Goal: Use online tool/utility: Utilize a website feature to perform a specific function

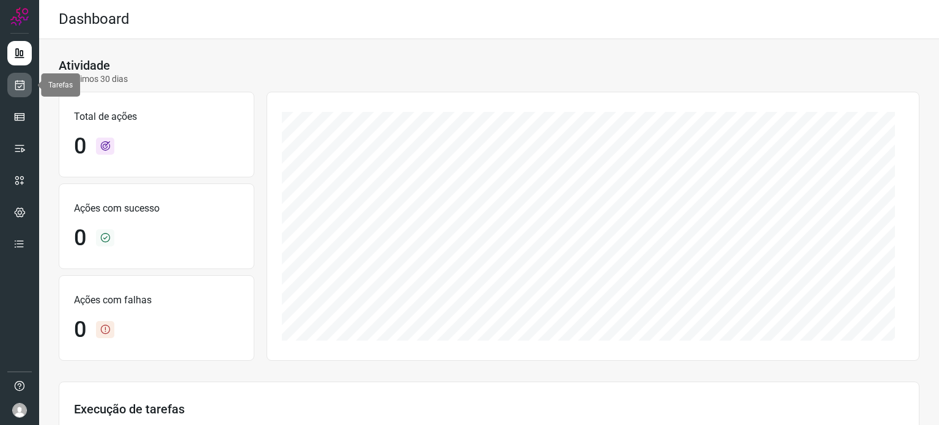
click at [23, 84] on icon at bounding box center [19, 85] width 13 height 12
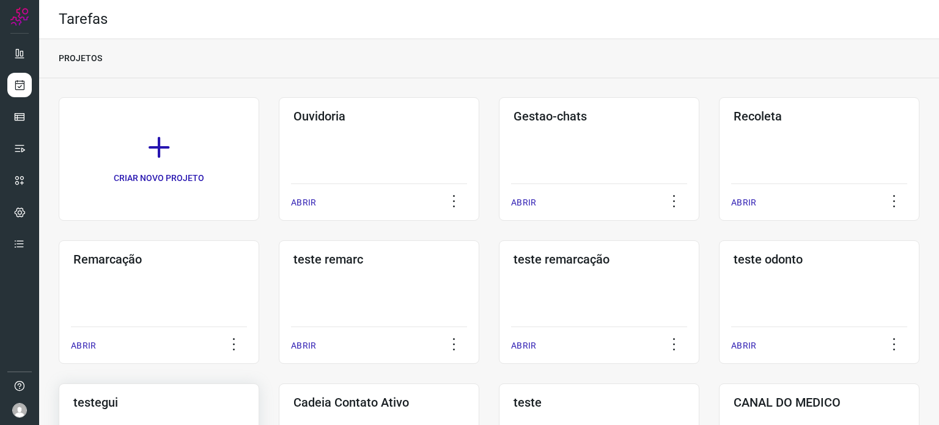
scroll to position [245, 0]
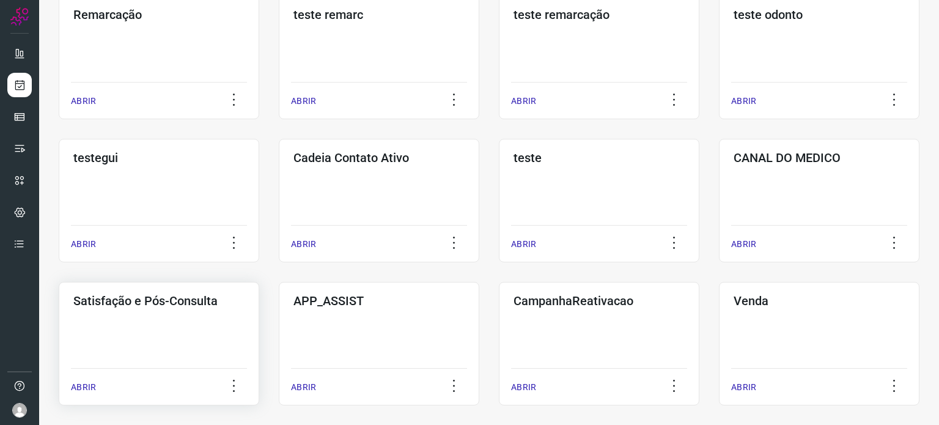
click at [147, 319] on div "Satisfação e Pós-Consulta ABRIR" at bounding box center [159, 343] width 201 height 123
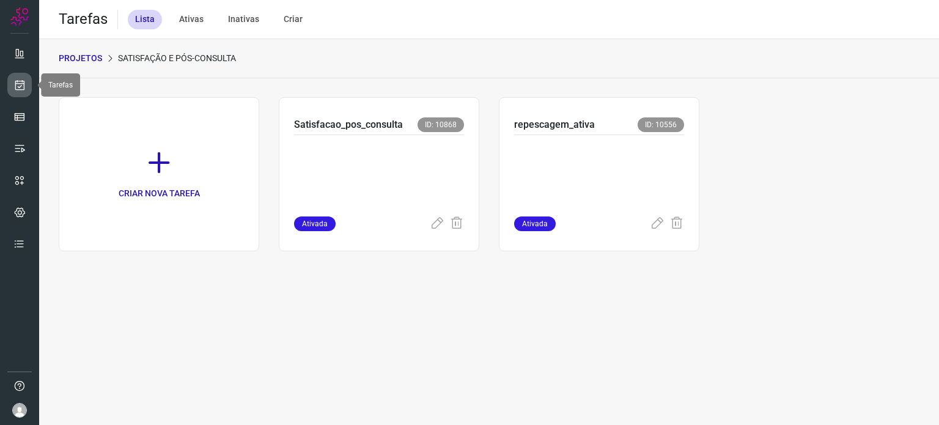
click at [23, 81] on icon at bounding box center [19, 85] width 13 height 12
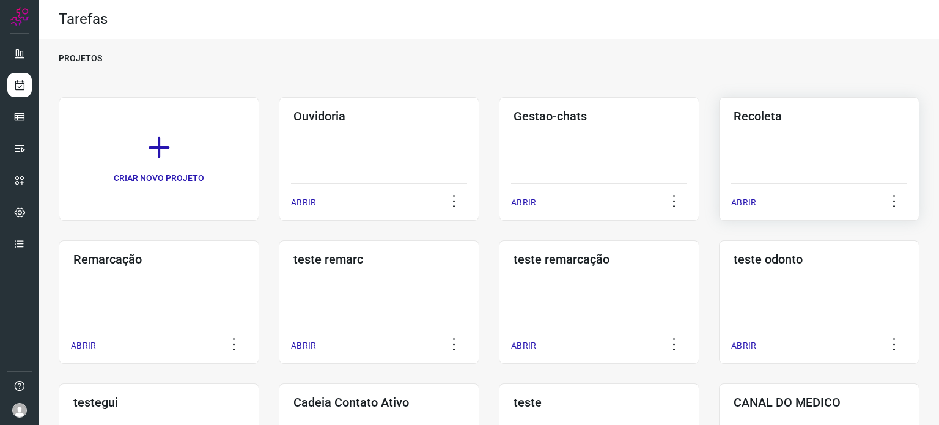
click at [753, 159] on div "Recoleta ABRIR" at bounding box center [819, 158] width 201 height 123
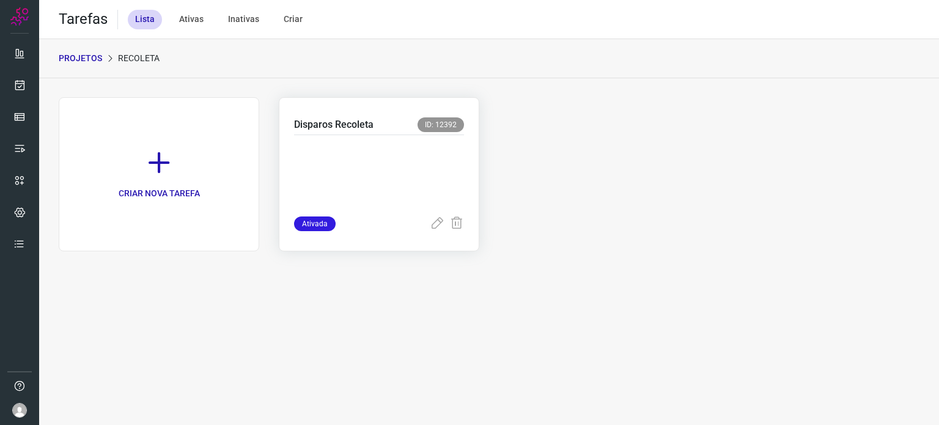
click at [356, 178] on p at bounding box center [379, 172] width 170 height 61
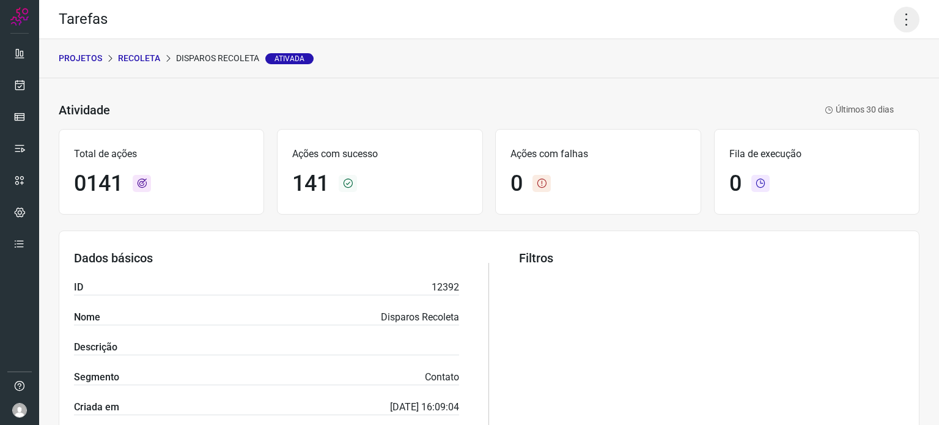
click at [895, 26] on icon at bounding box center [907, 20] width 26 height 26
click at [828, 86] on li "Executar" at bounding box center [853, 80] width 111 height 20
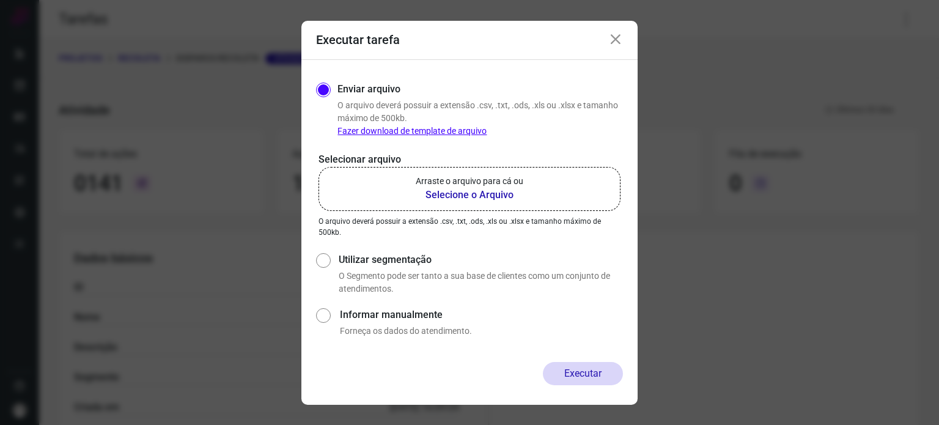
click at [537, 176] on label "Arraste o arquivo para cá ou Selecione o Arquivo" at bounding box center [470, 189] width 302 height 44
click at [0, 0] on input "Arraste o arquivo para cá ou Selecione o Arquivo" at bounding box center [0, 0] width 0 height 0
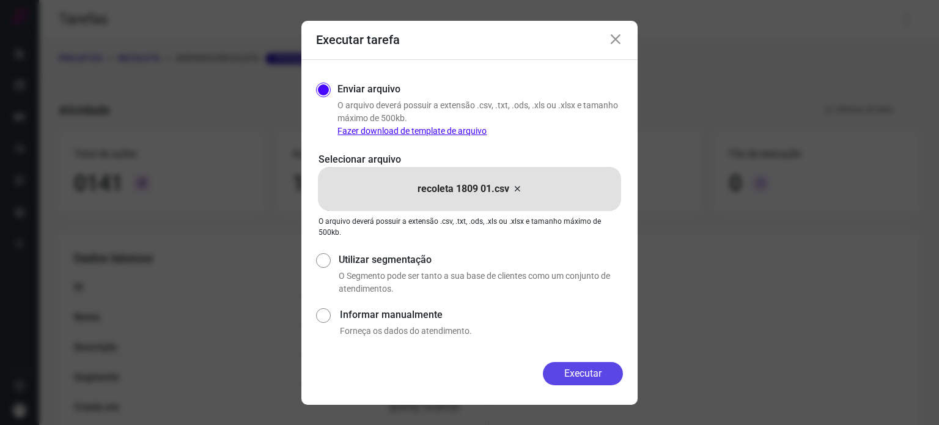
click at [584, 364] on button "Executar" at bounding box center [583, 373] width 80 height 23
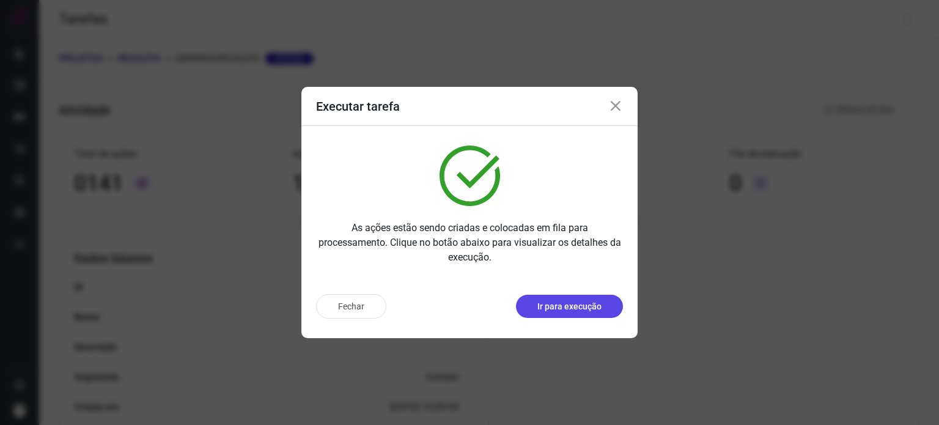
click at [575, 303] on p "Ir para execução" at bounding box center [569, 306] width 64 height 13
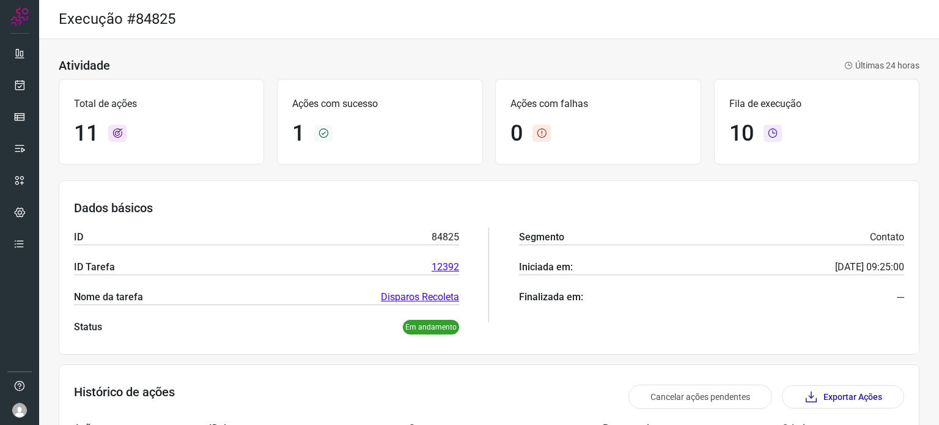
click at [496, 180] on div "Atividade Últimas 24 horas Total de ações 11 Ações com sucesso 1 Ações com falh…" at bounding box center [489, 422] width 900 height 766
click at [494, 182] on div "Dados básicos ID 84825 ID Tarefa 12392 Nome da tarefa Disparos Recoleta Status …" at bounding box center [489, 267] width 861 height 174
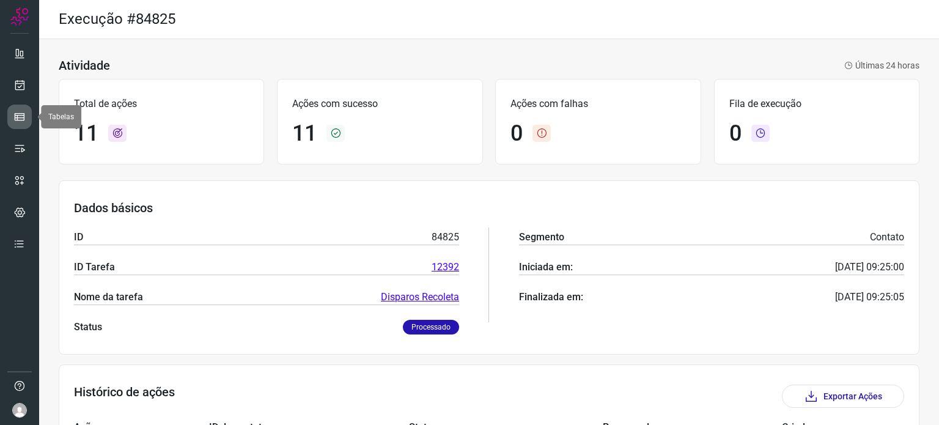
click at [17, 108] on link at bounding box center [19, 117] width 24 height 24
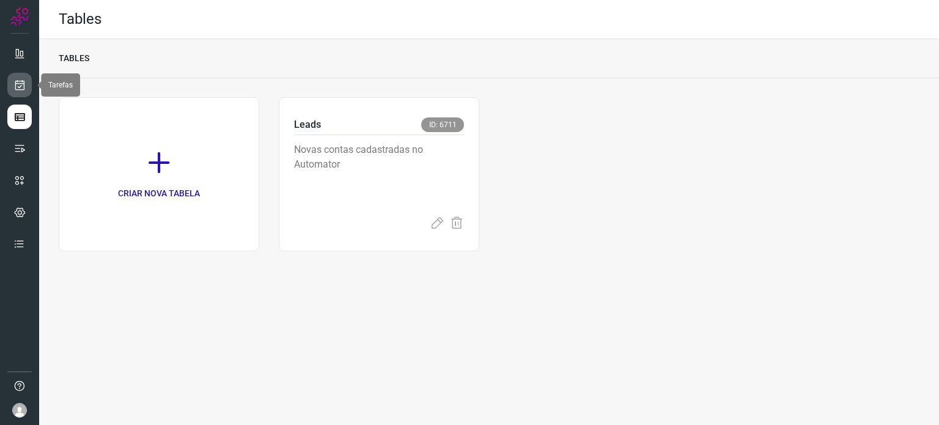
click at [26, 76] on link at bounding box center [19, 85] width 24 height 24
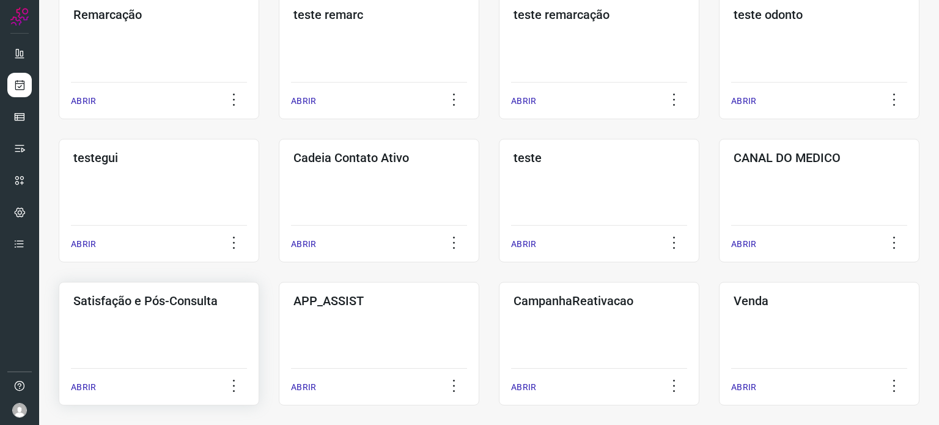
click at [208, 325] on div "Satisfação e Pós-Consulta ABRIR" at bounding box center [159, 343] width 201 height 123
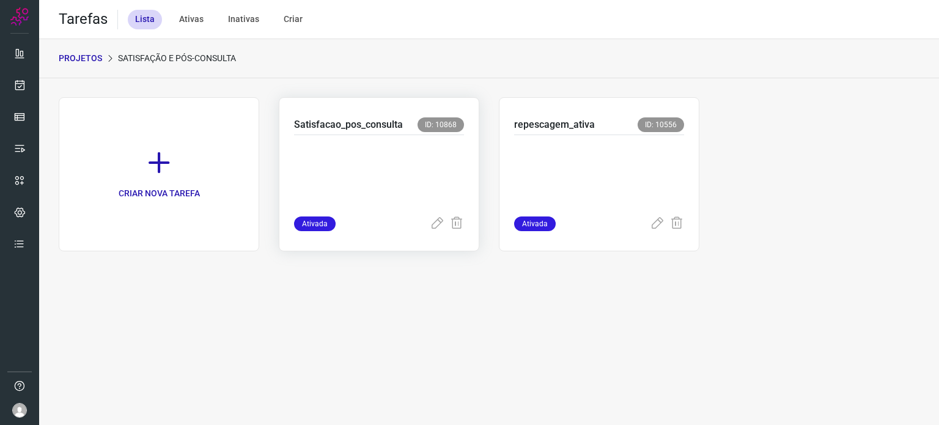
click at [433, 175] on p at bounding box center [379, 172] width 170 height 61
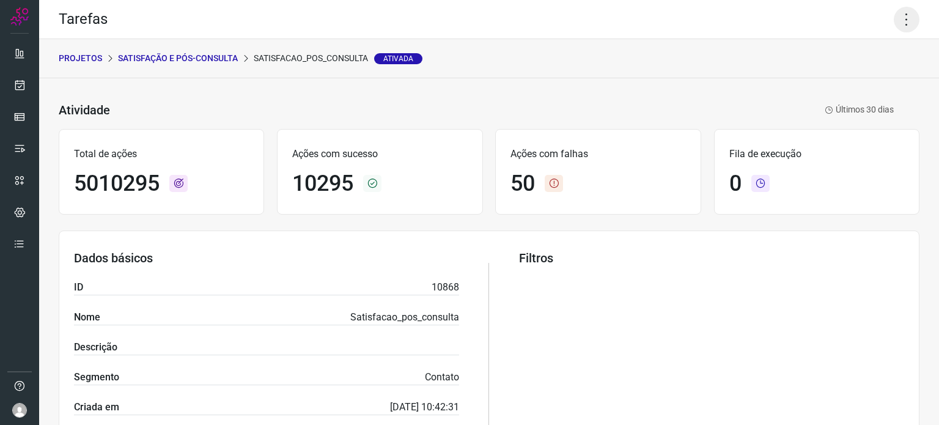
click at [894, 18] on icon at bounding box center [907, 20] width 26 height 26
click at [866, 79] on li "Executar" at bounding box center [853, 80] width 111 height 20
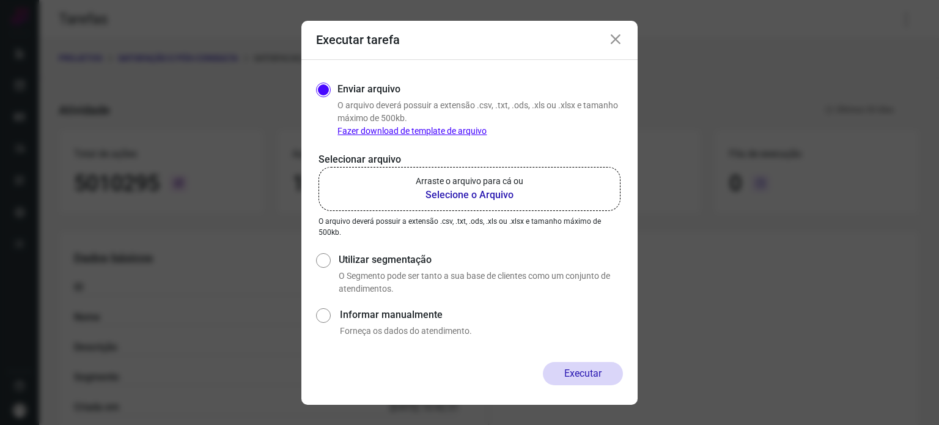
click at [537, 191] on label "Arraste o arquivo para cá ou Selecione o Arquivo" at bounding box center [470, 189] width 302 height 44
click at [0, 0] on input "Arraste o arquivo para cá ou Selecione o Arquivo" at bounding box center [0, 0] width 0 height 0
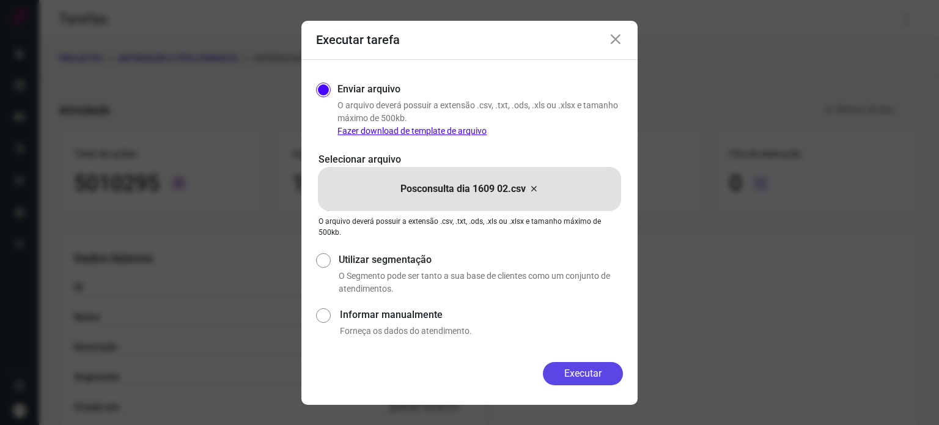
click at [595, 374] on button "Executar" at bounding box center [583, 373] width 80 height 23
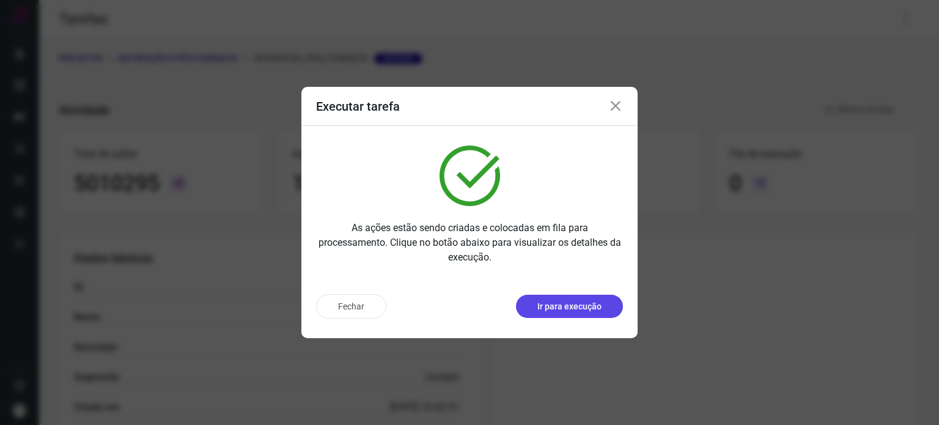
click at [585, 314] on button "Ir para execução" at bounding box center [569, 306] width 107 height 23
